Goal: Find contact information

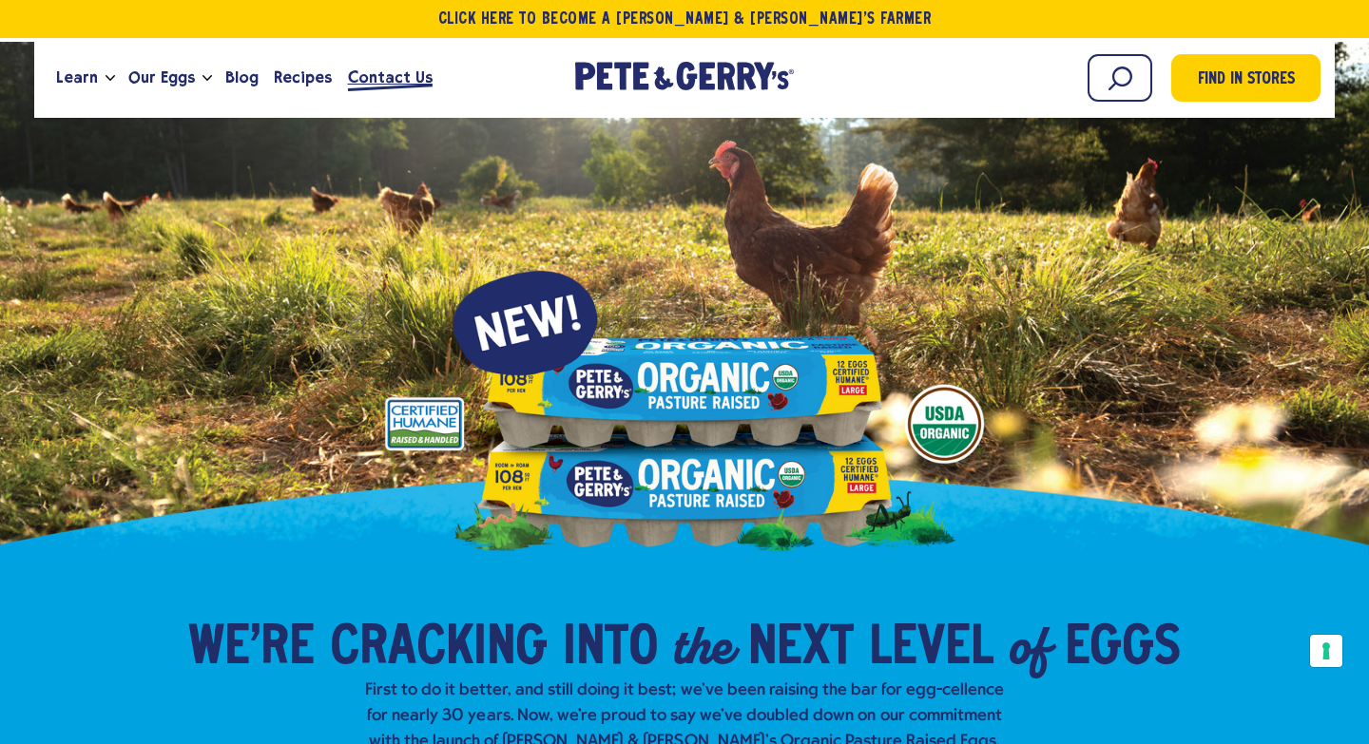
click at [382, 78] on span "Contact Us" at bounding box center [390, 78] width 85 height 24
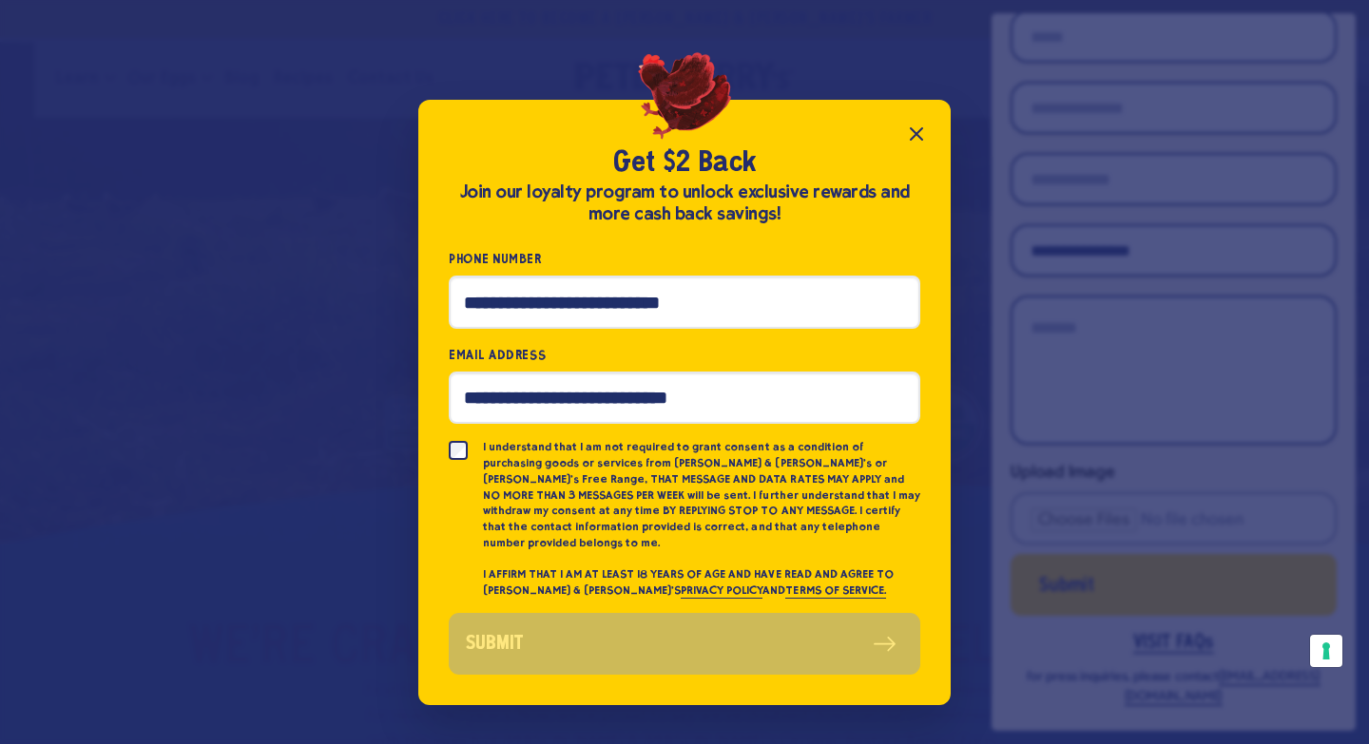
scroll to position [218, 0]
click at [915, 134] on icon "Close popup" at bounding box center [916, 134] width 23 height 23
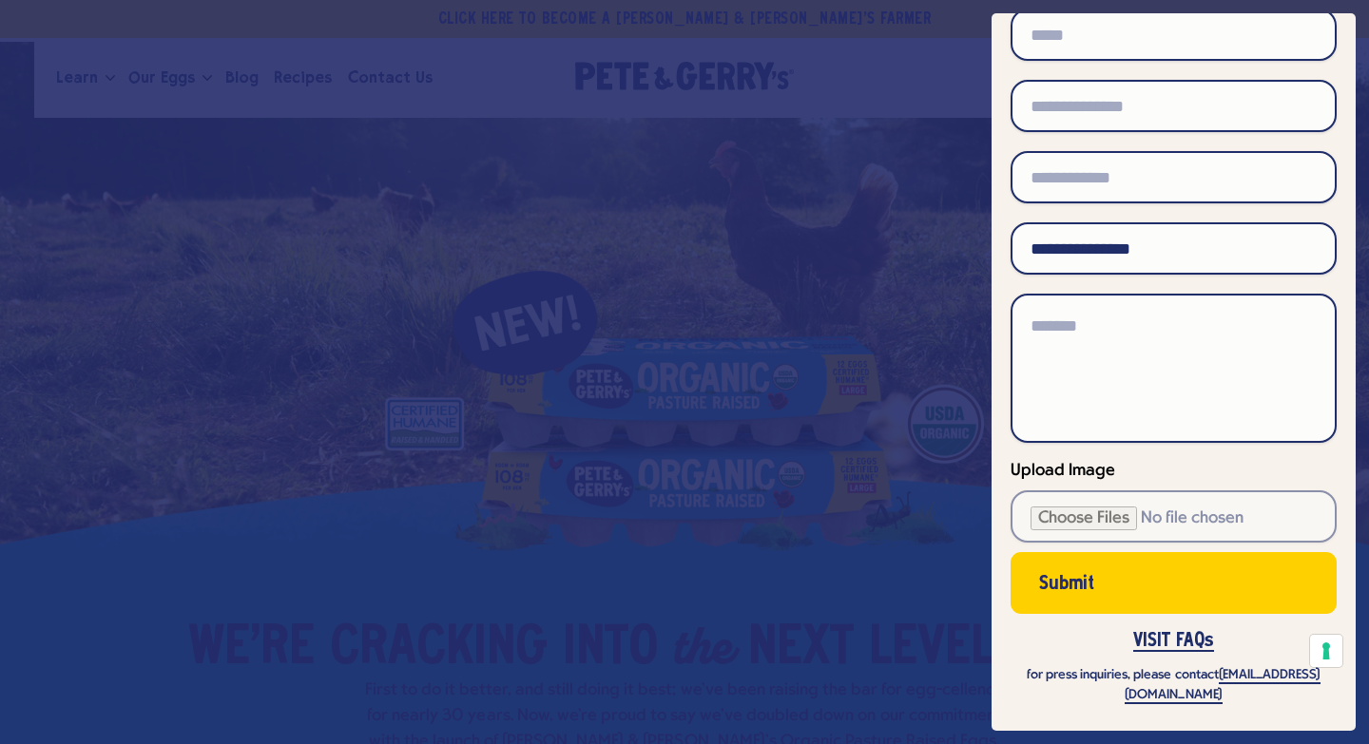
click at [565, 174] on div at bounding box center [684, 372] width 1369 height 744
